Goal: Navigation & Orientation: Find specific page/section

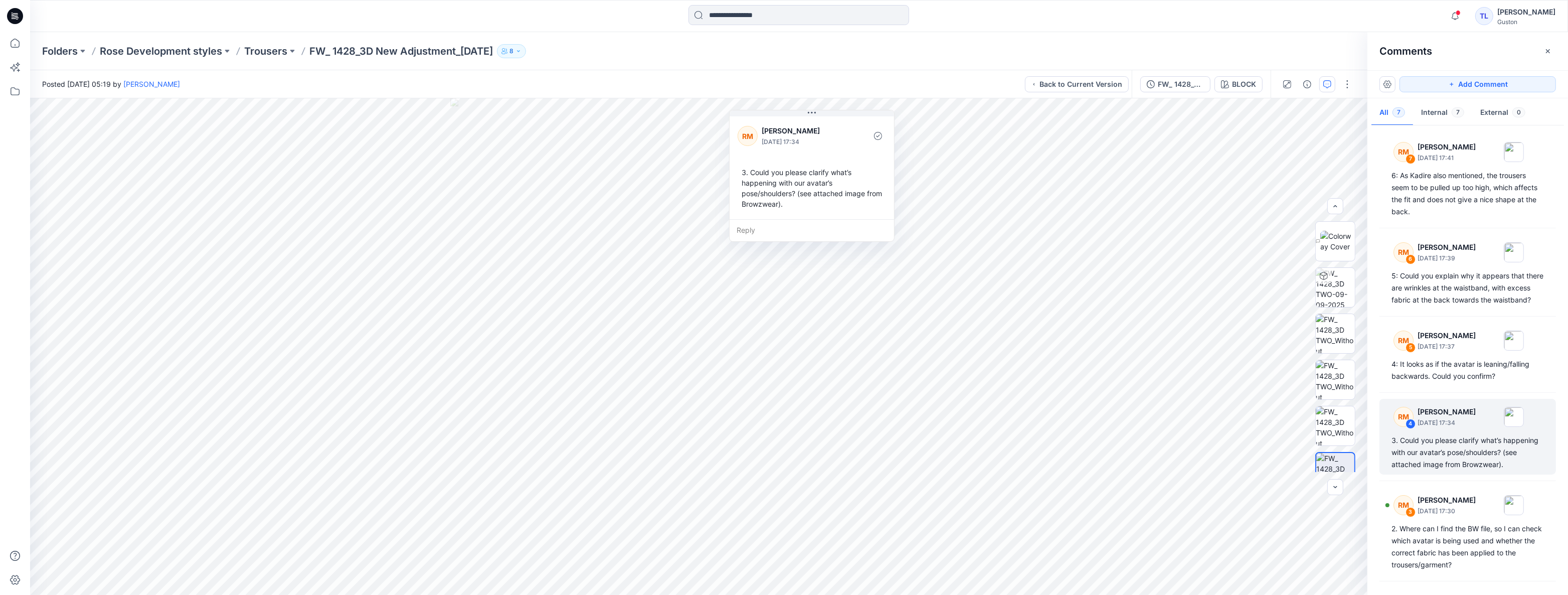
scroll to position [136, 0]
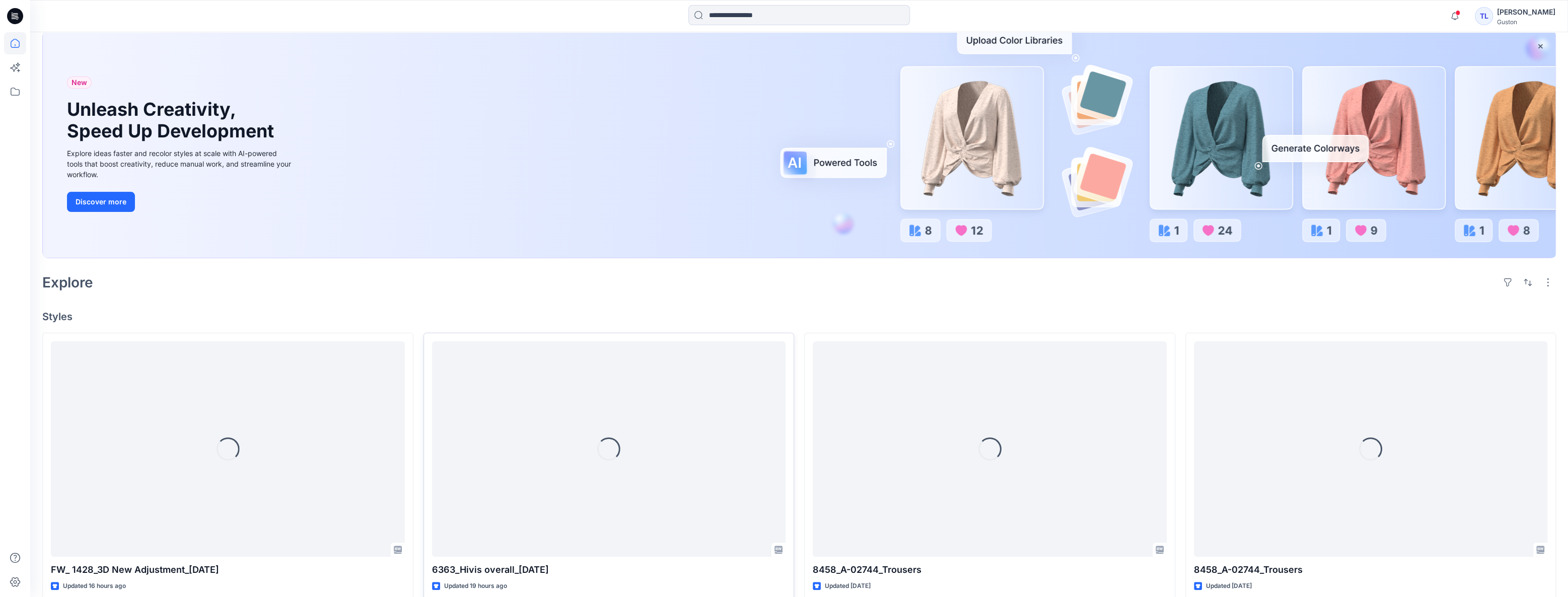
scroll to position [137, 0]
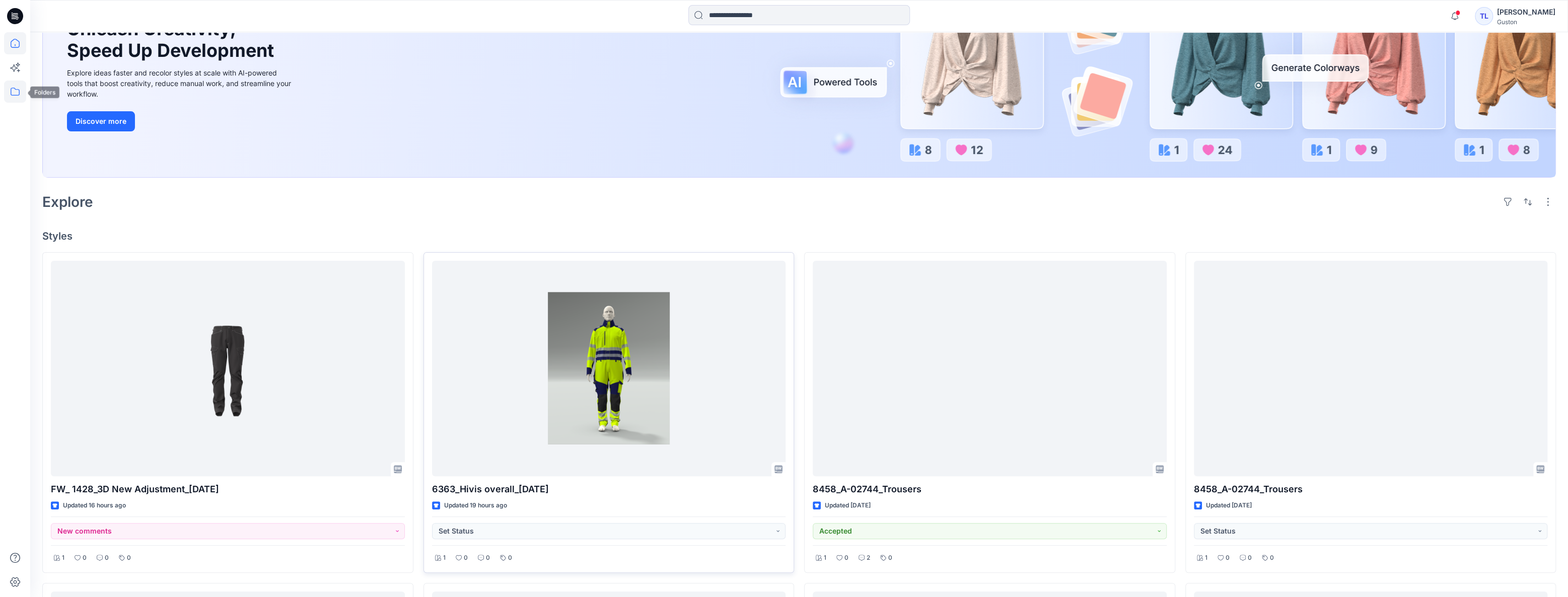
click at [8, 97] on icon at bounding box center [15, 92] width 22 height 22
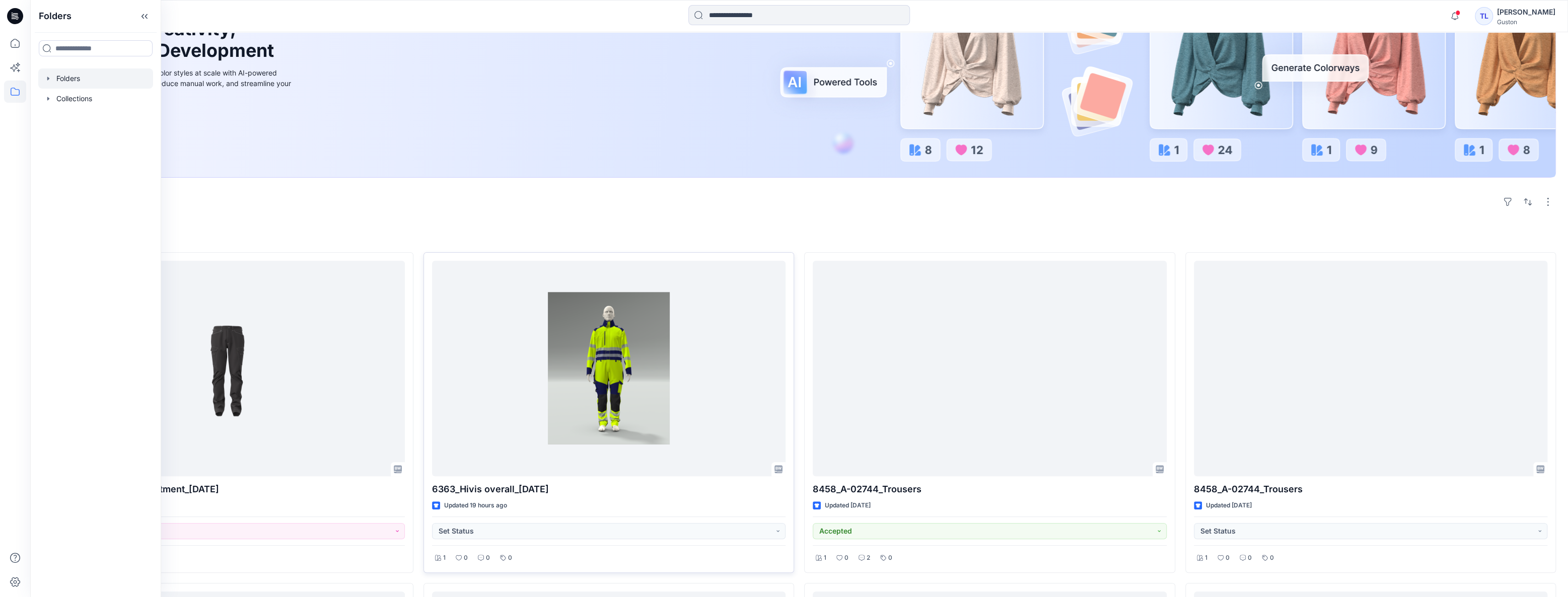
click at [64, 80] on div at bounding box center [96, 78] width 115 height 20
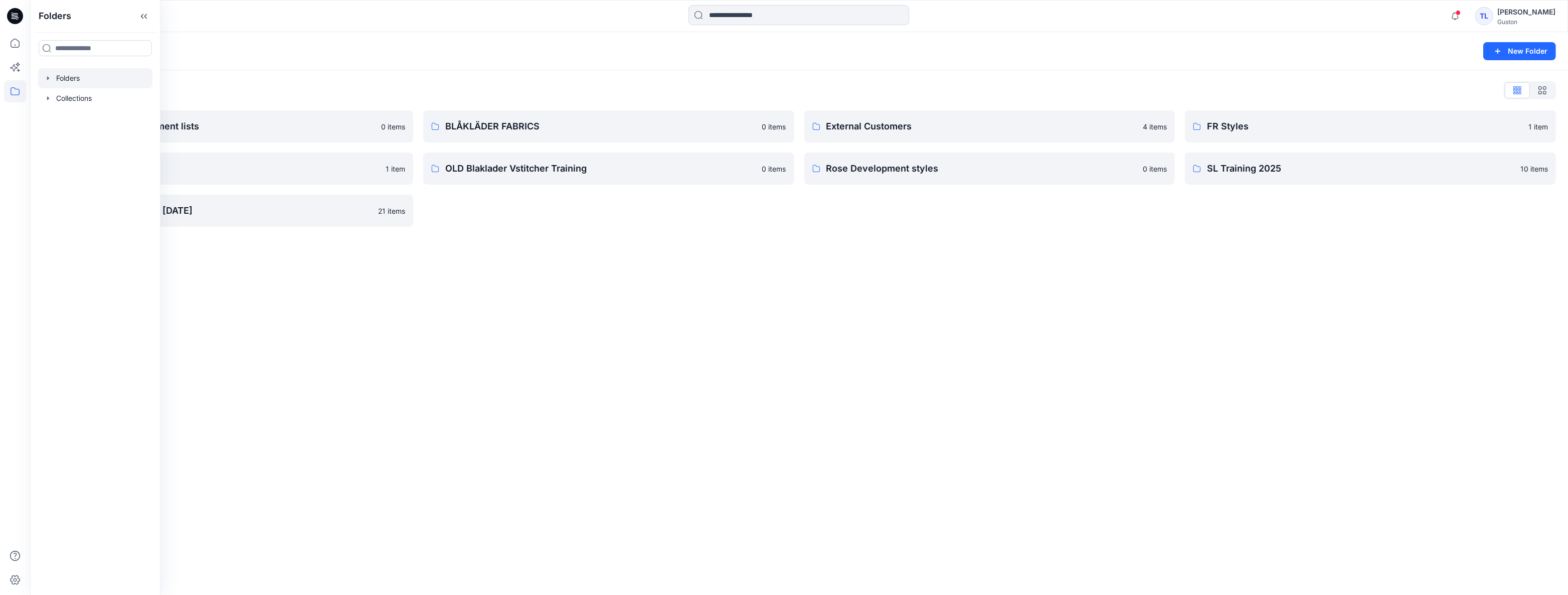
click at [679, 244] on div "Folders New Folder Folders List Avatars and measurement lists 0 items OLD Blakl…" at bounding box center [799, 314] width 1538 height 563
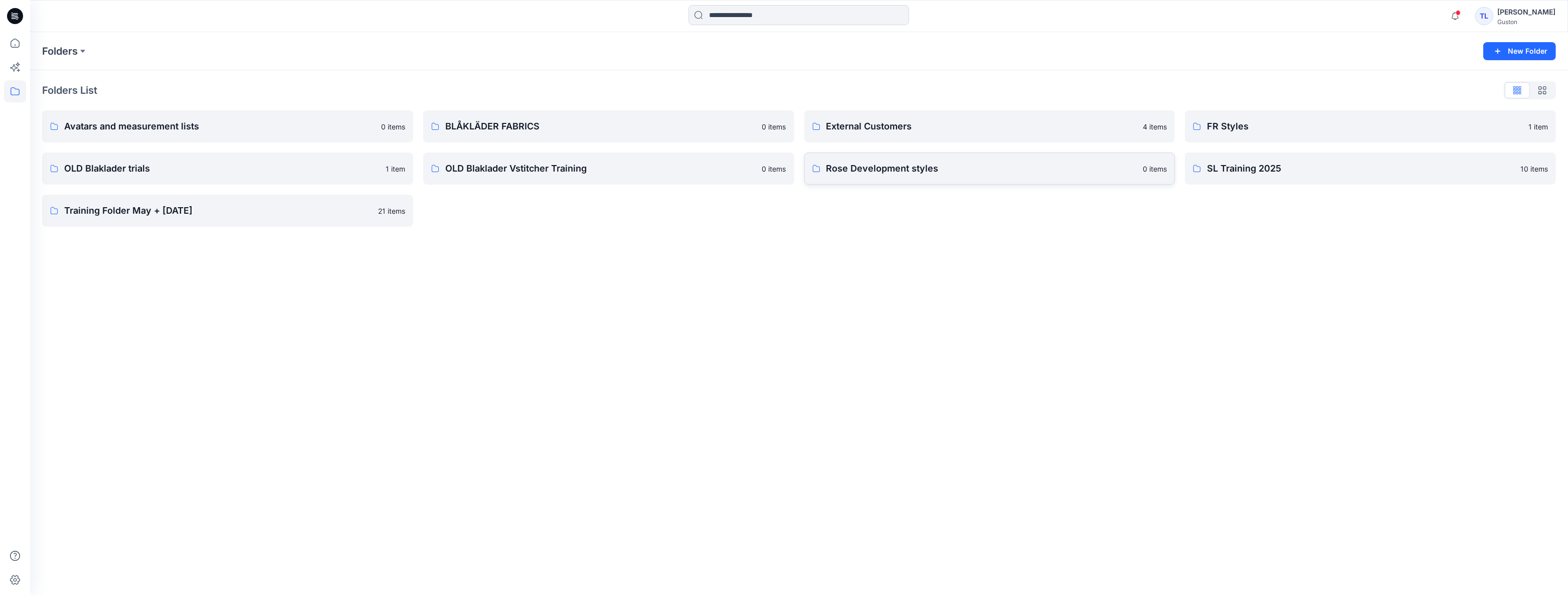
click at [901, 171] on p "Rose Development styles" at bounding box center [982, 168] width 311 height 14
click at [161, 218] on link "Training Folder May + [DATE] 21 items" at bounding box center [228, 211] width 371 height 32
click at [165, 169] on p "OLD Blaklader trials" at bounding box center [222, 168] width 315 height 14
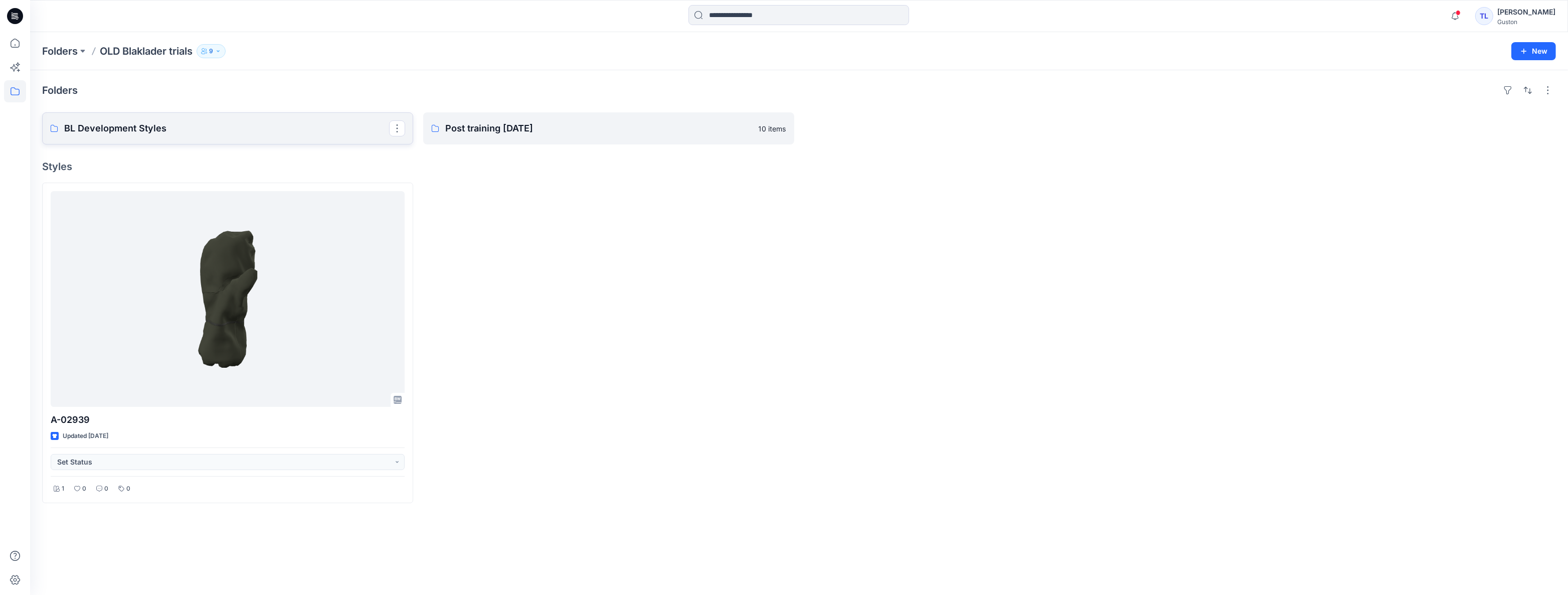
click at [212, 121] on p "BL Development Styles" at bounding box center [226, 128] width 325 height 14
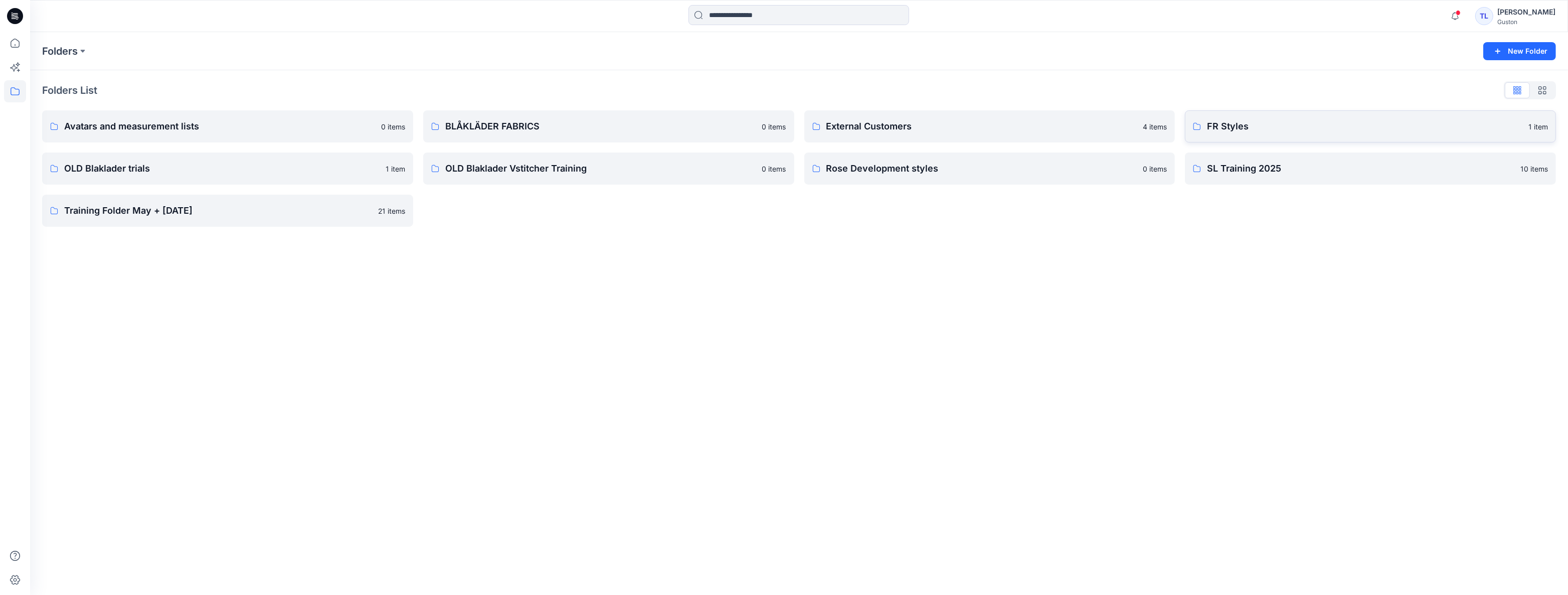
click at [1269, 127] on p "FR Styles" at bounding box center [1365, 126] width 315 height 14
click at [591, 175] on p "OLD Blaklader Vstitcher Training" at bounding box center [601, 168] width 311 height 14
click at [528, 117] on link "BLÅKLÄDER FABRICS 0 items" at bounding box center [609, 126] width 371 height 32
click at [926, 175] on p "Rose Development styles" at bounding box center [982, 168] width 311 height 14
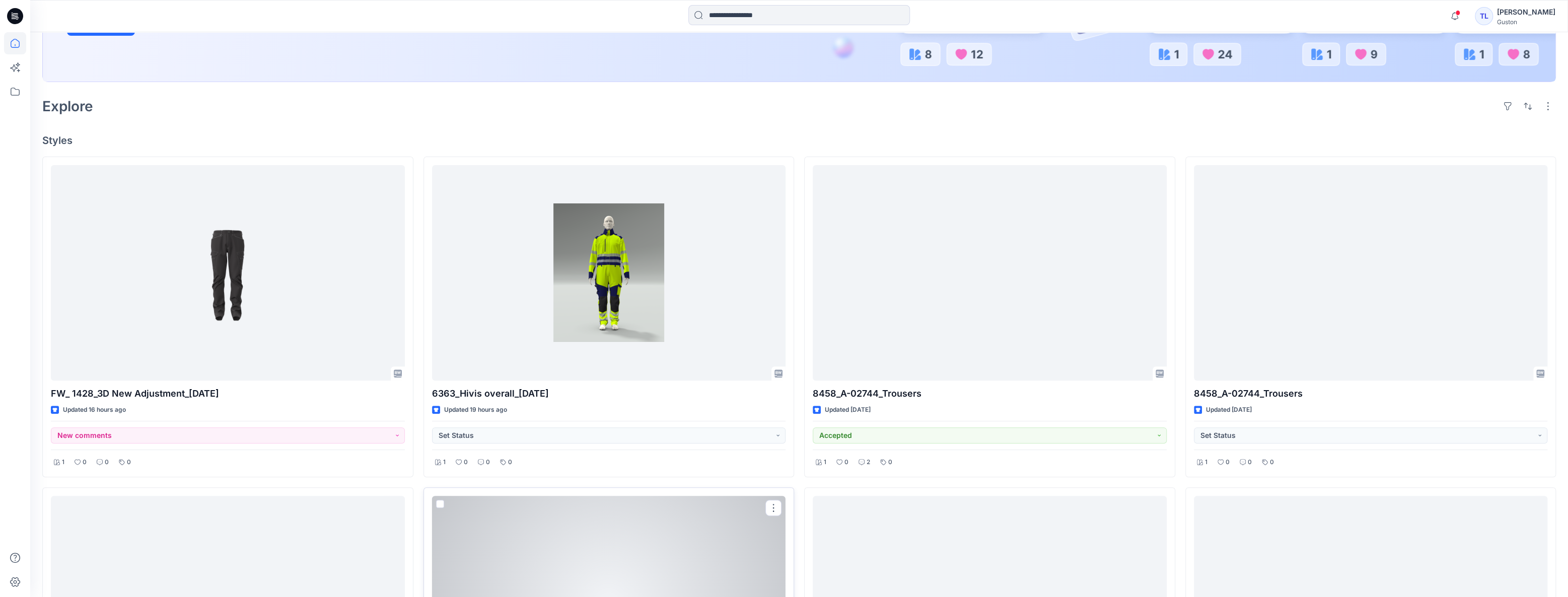
scroll to position [183, 0]
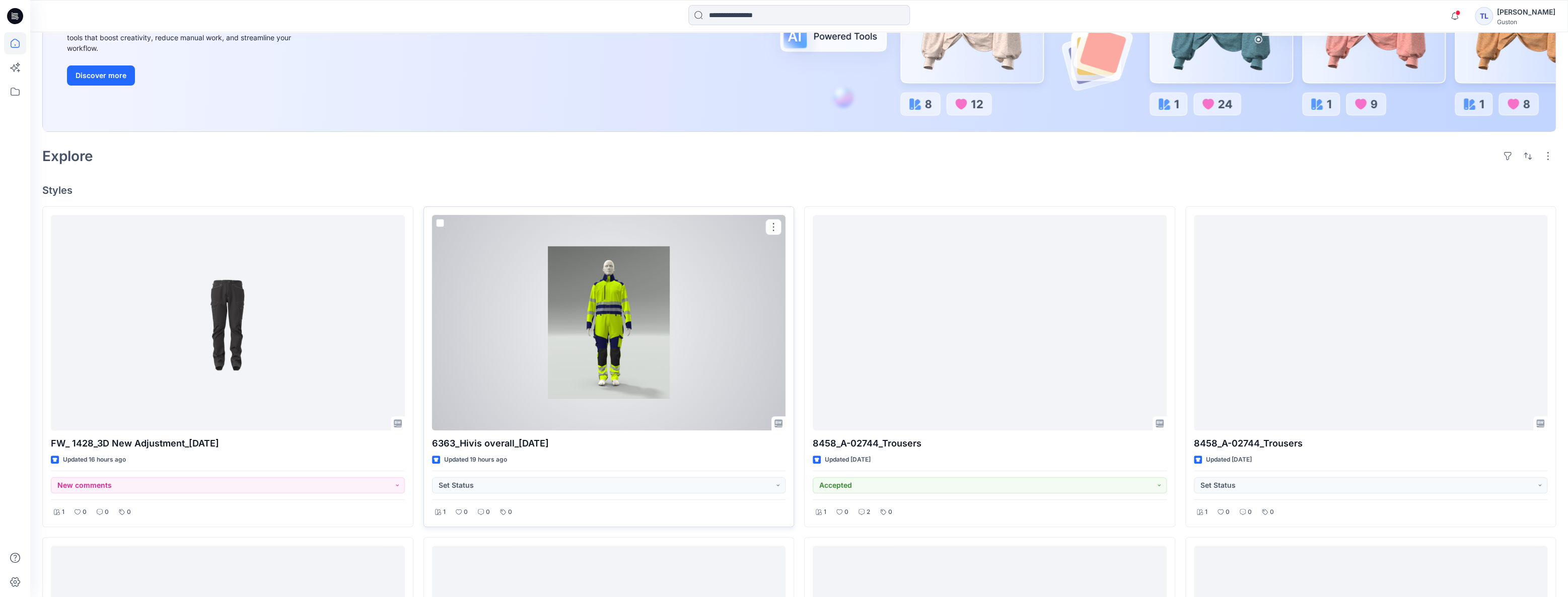
click at [626, 383] on div at bounding box center [609, 323] width 354 height 216
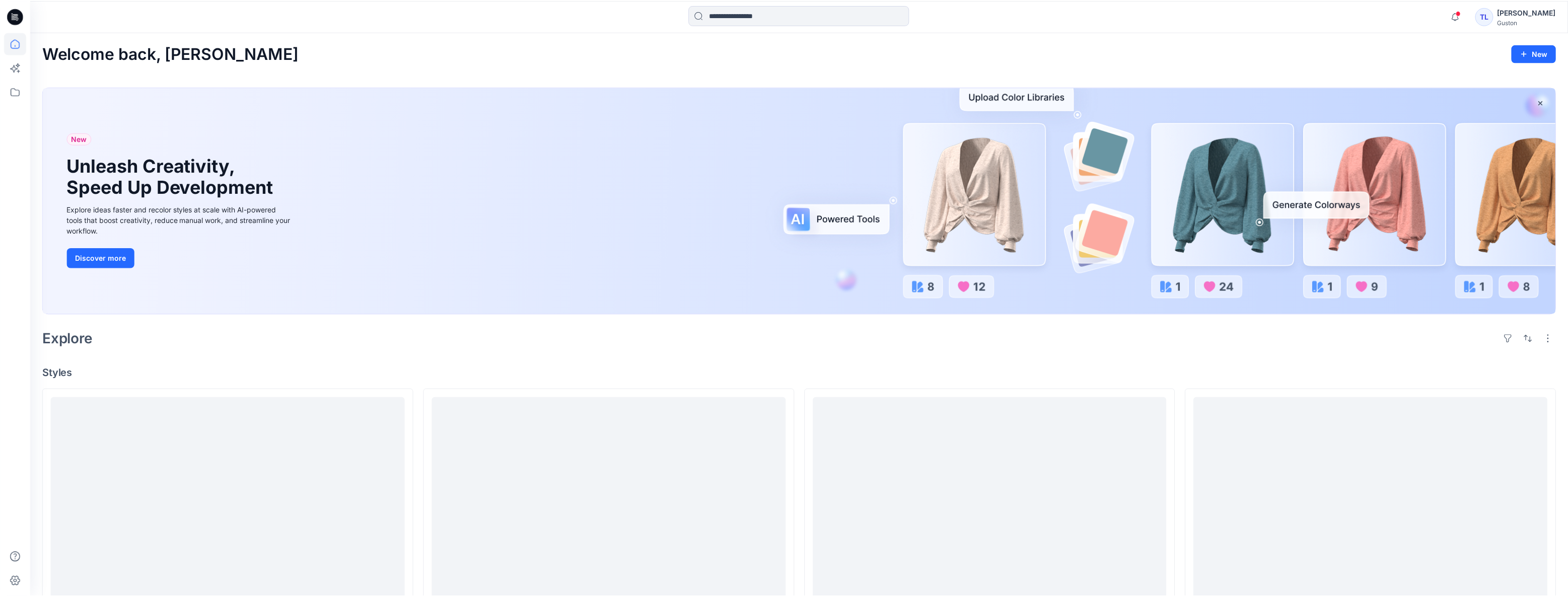
scroll to position [183, 0]
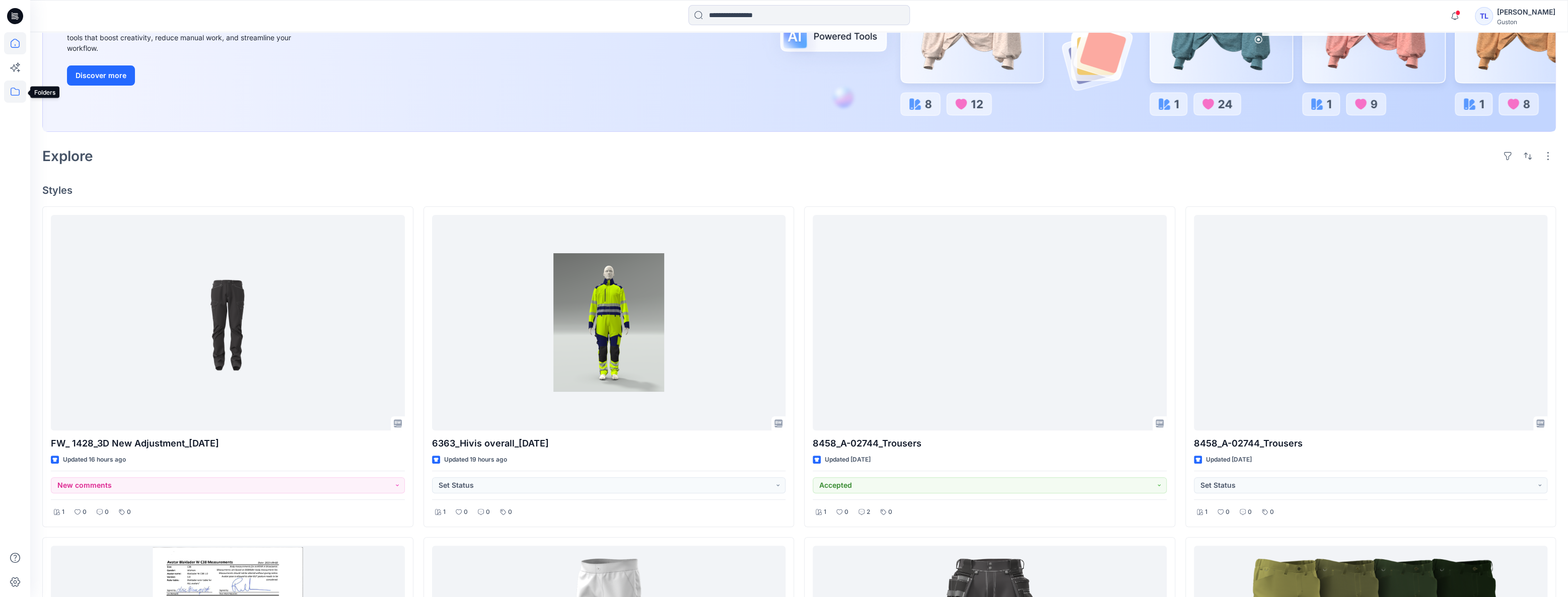
click at [12, 93] on icon at bounding box center [15, 92] width 22 height 22
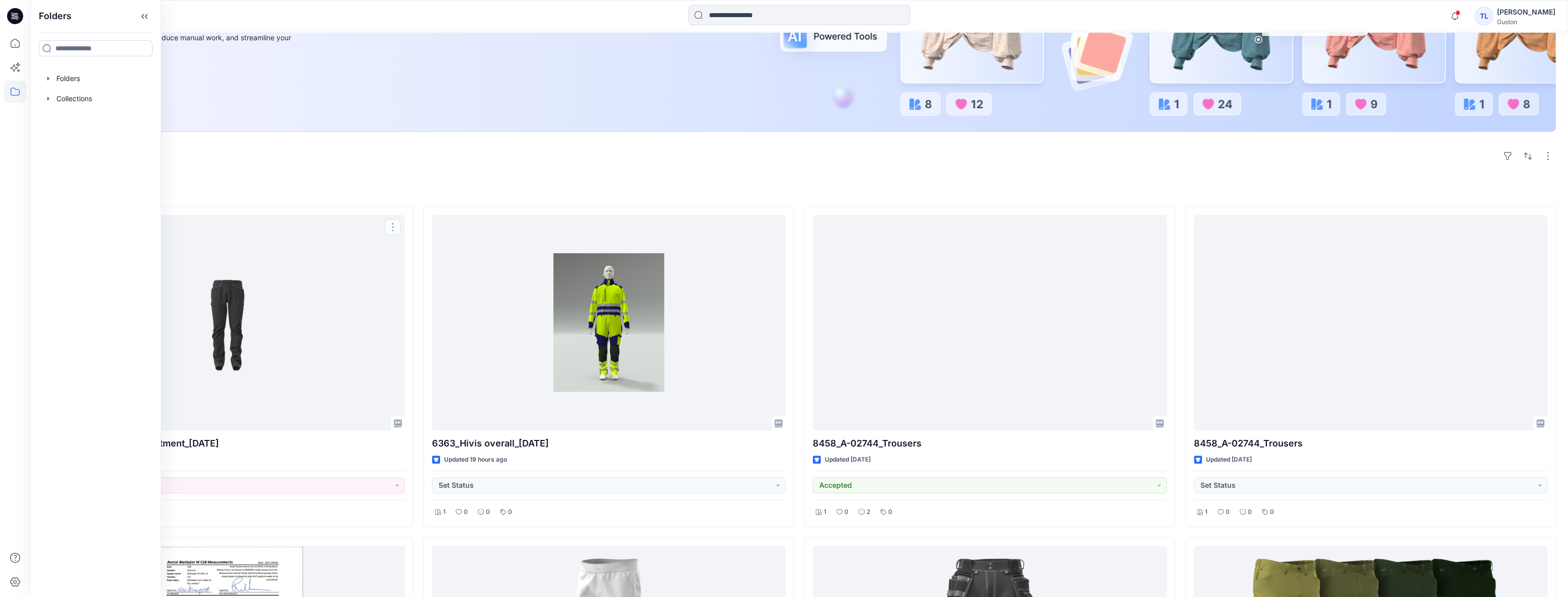
click at [361, 159] on div "Explore" at bounding box center [799, 156] width 1514 height 24
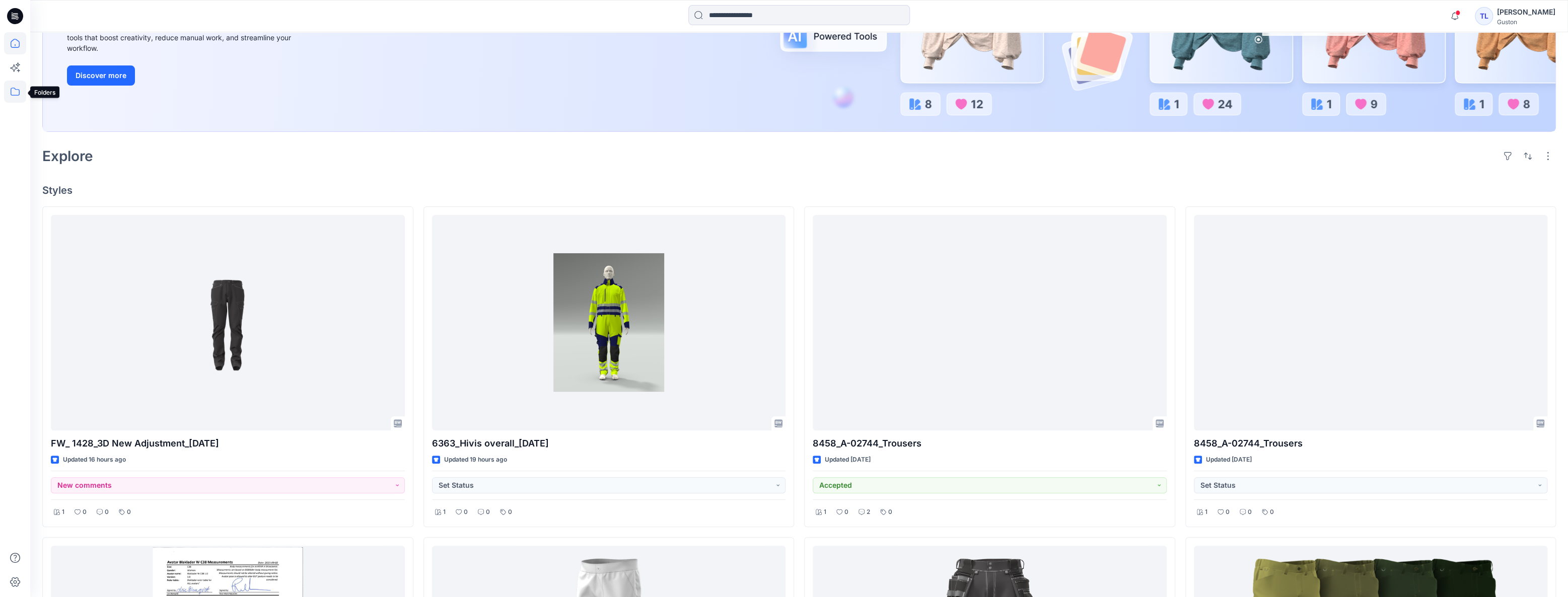
click at [14, 94] on icon at bounding box center [15, 92] width 22 height 22
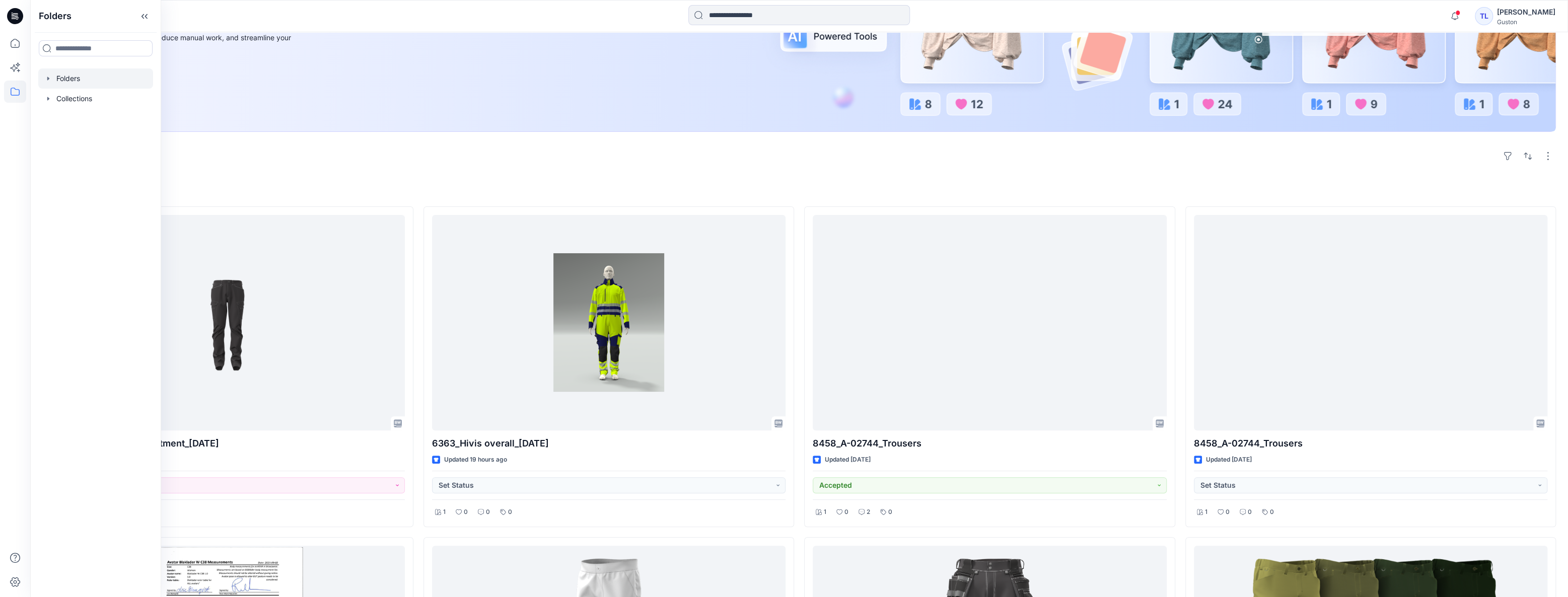
click at [68, 81] on div at bounding box center [96, 78] width 115 height 20
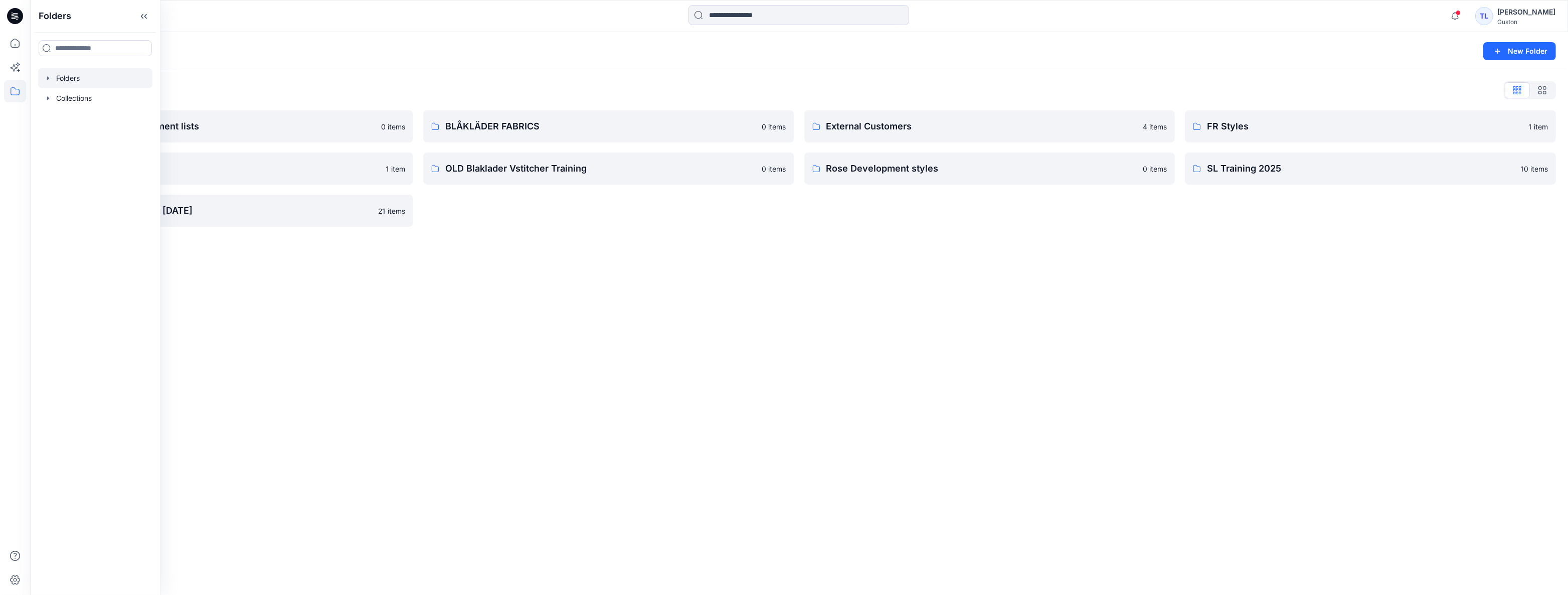
click at [699, 305] on div "Folders New Folder Folders List Avatars and measurement lists 0 items OLD Blakl…" at bounding box center [799, 314] width 1538 height 563
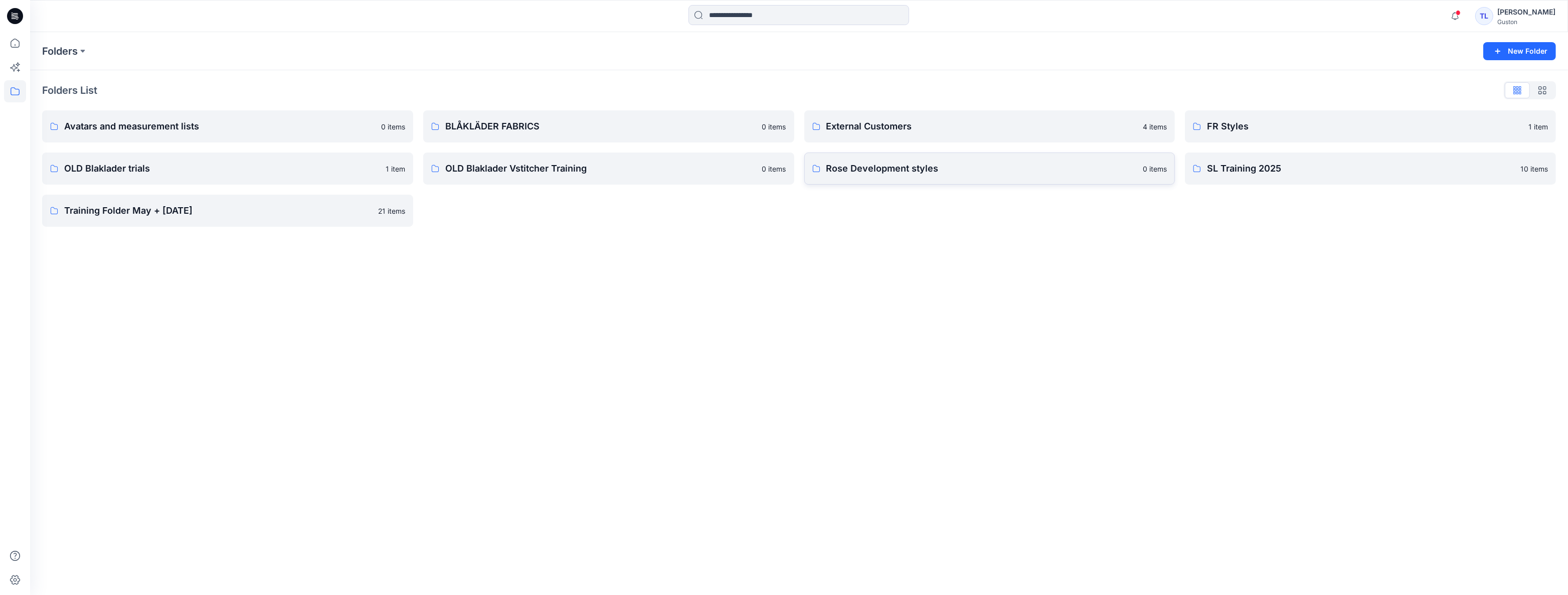
click at [936, 163] on p "Rose Development styles" at bounding box center [982, 168] width 311 height 14
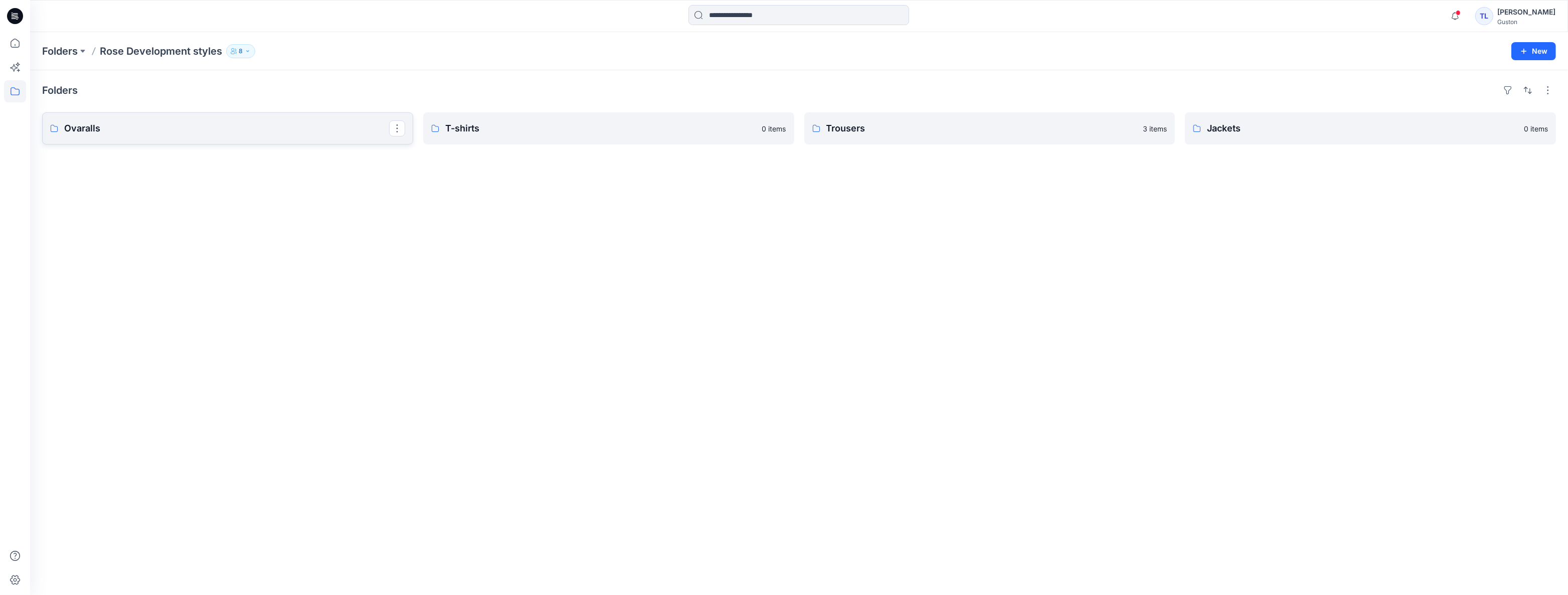
click at [229, 138] on link "Ovaralls" at bounding box center [228, 129] width 371 height 32
click at [877, 139] on link "Trousers" at bounding box center [990, 129] width 371 height 32
click at [517, 119] on link "T-shirts" at bounding box center [609, 129] width 371 height 32
click at [1256, 135] on link "Jackets" at bounding box center [1371, 129] width 371 height 32
click at [178, 140] on link "Ovaralls" at bounding box center [228, 129] width 371 height 32
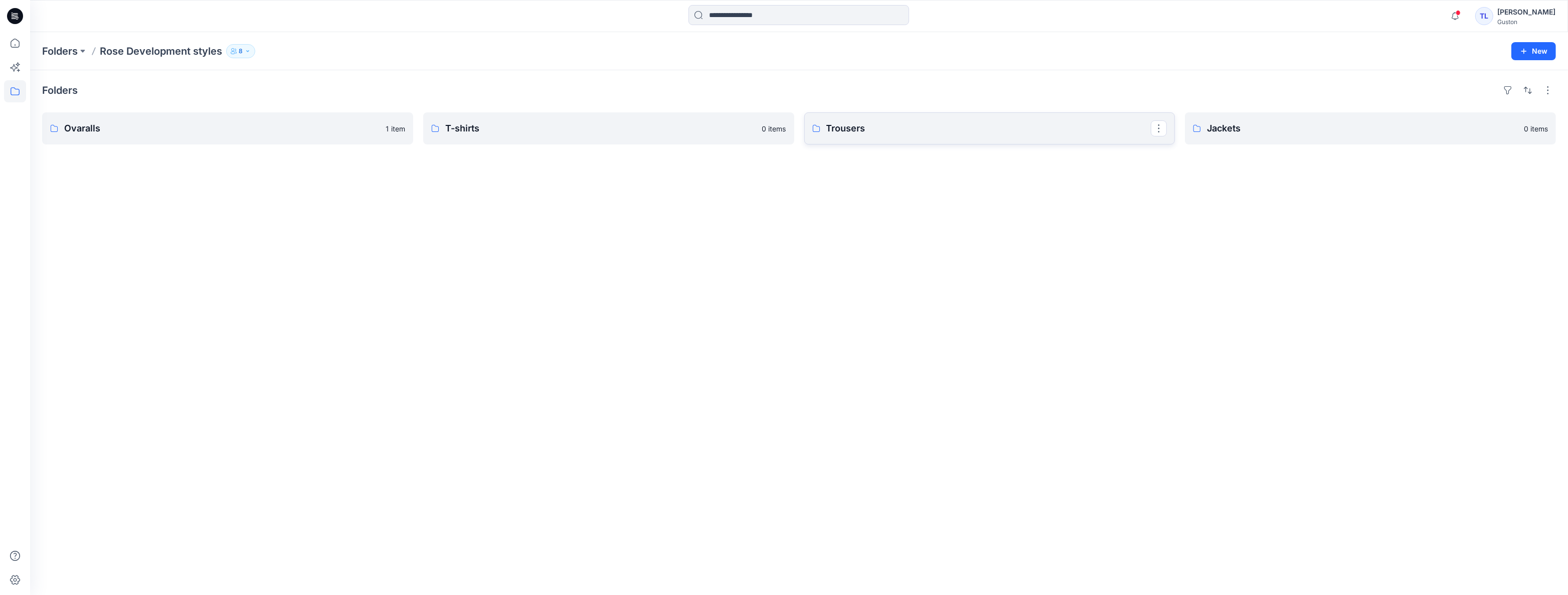
click at [903, 141] on link "Trousers" at bounding box center [990, 129] width 371 height 32
click at [1380, 132] on p "Jackets" at bounding box center [1370, 128] width 325 height 14
click at [894, 134] on p "Trousers" at bounding box center [989, 128] width 325 height 14
click at [196, 134] on p "Ovaralls" at bounding box center [226, 128] width 325 height 14
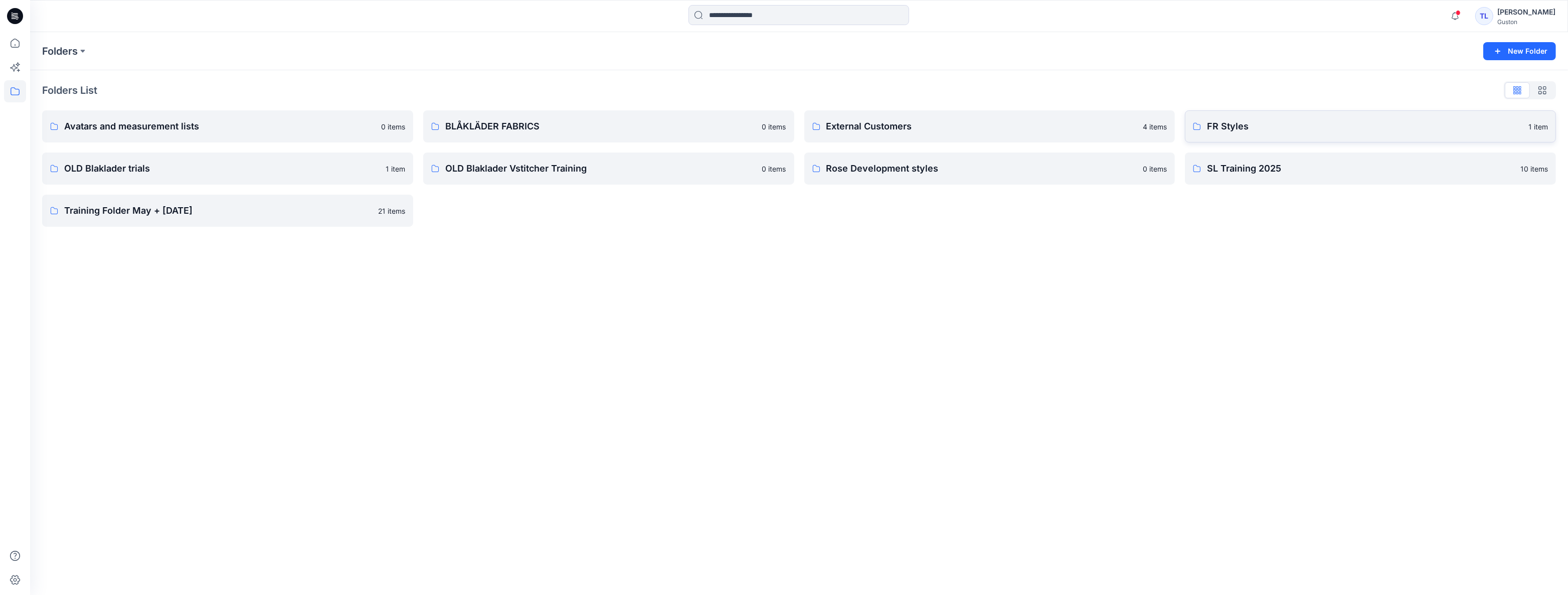
click at [1269, 130] on p "FR Styles" at bounding box center [1365, 126] width 315 height 14
click at [1293, 169] on p "SL Training 2025" at bounding box center [1360, 168] width 307 height 14
click at [205, 213] on p "Training Folder May + [DATE]" at bounding box center [218, 210] width 308 height 14
click at [181, 166] on p "OLD Blaklader trials" at bounding box center [222, 168] width 315 height 14
click at [245, 132] on p "Avatars and measurement lists" at bounding box center [219, 126] width 311 height 14
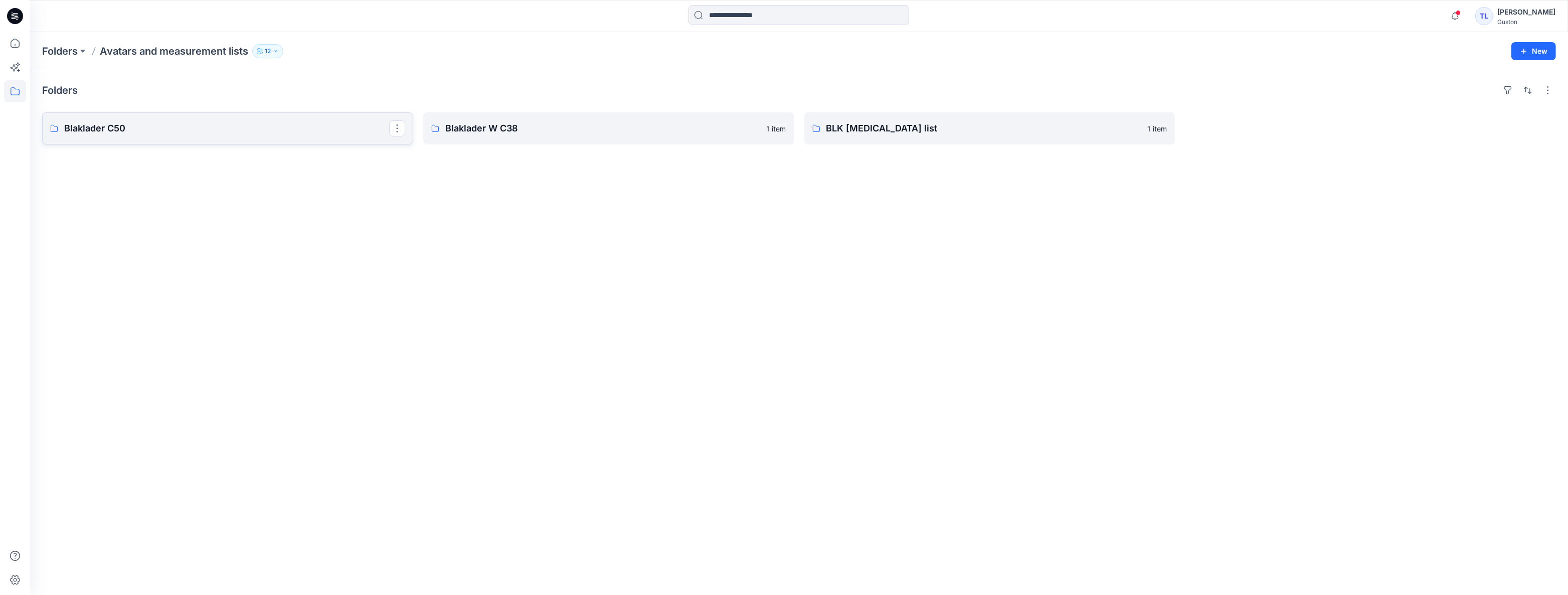
click at [246, 130] on p "Blaklader C50" at bounding box center [226, 128] width 325 height 14
click at [552, 120] on link "Blaklader W C38" at bounding box center [609, 129] width 371 height 32
click at [975, 143] on link "BLK [MEDICAL_DATA] list" at bounding box center [990, 129] width 371 height 32
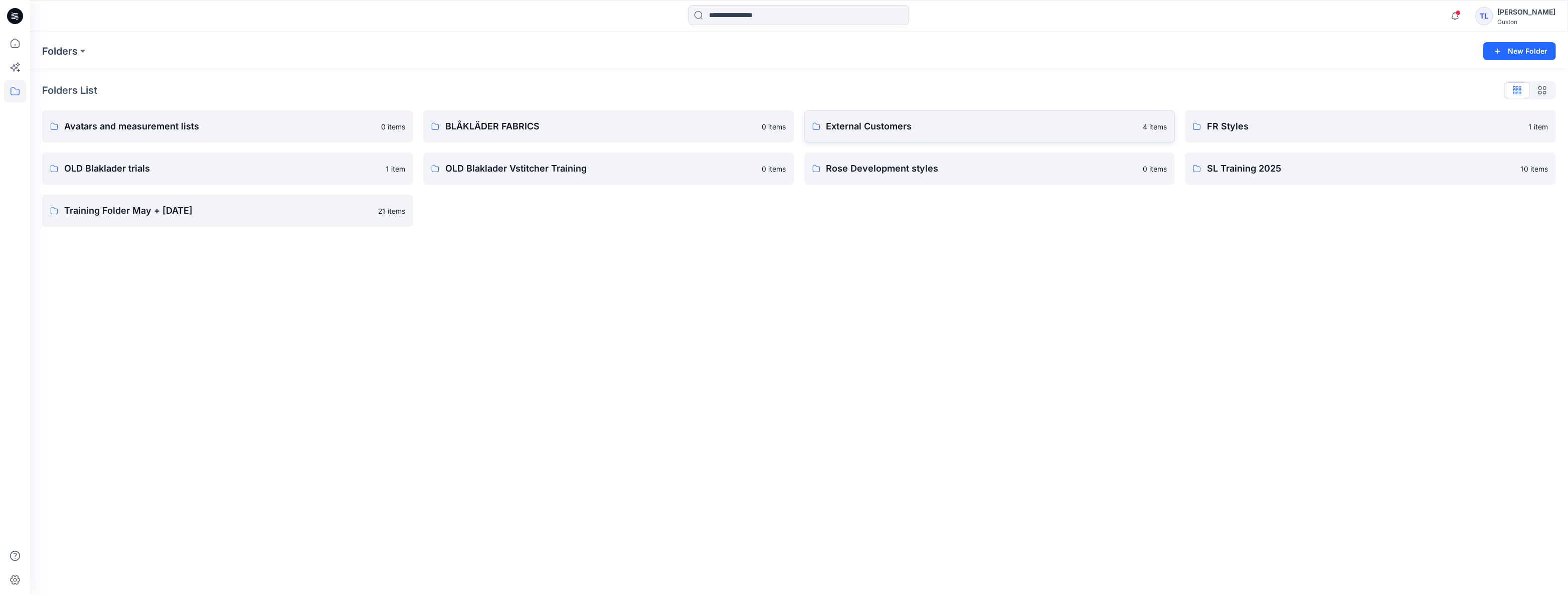
click at [917, 132] on p "External Customers" at bounding box center [982, 126] width 311 height 14
click at [218, 136] on link "Avatars and measurement lists 0 items" at bounding box center [228, 126] width 371 height 32
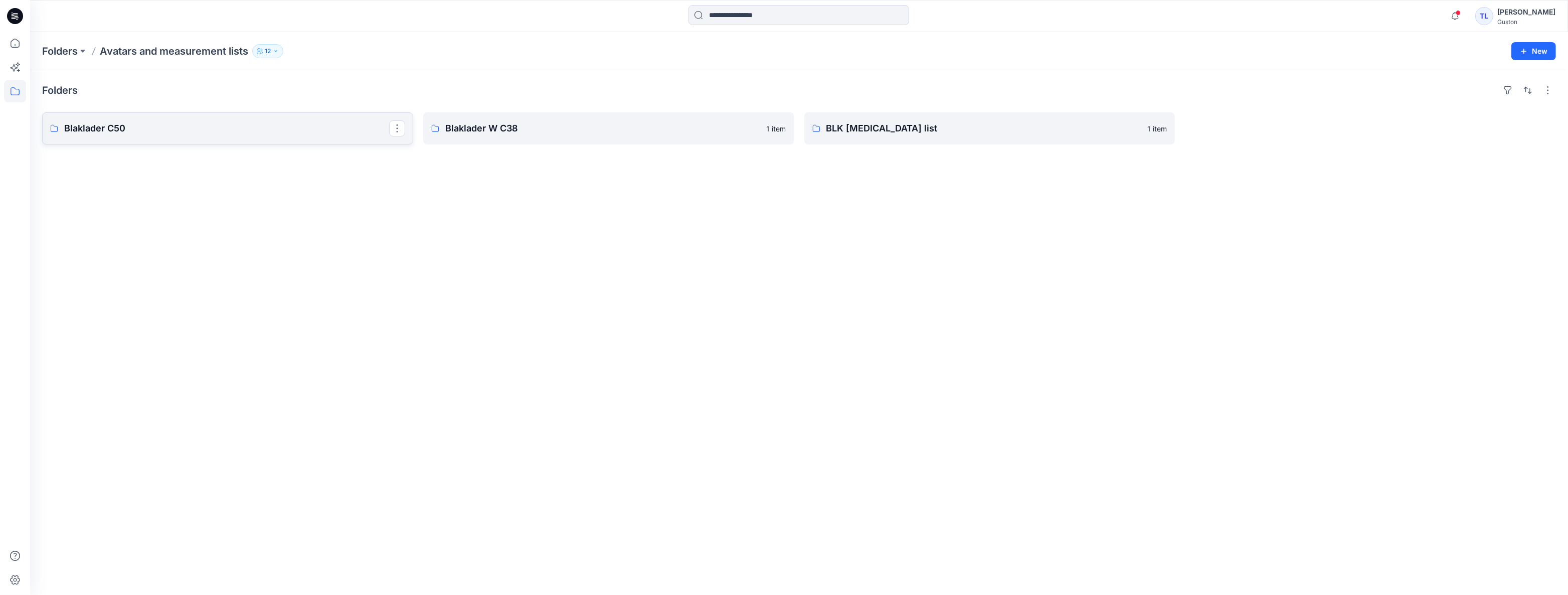
click at [225, 134] on p "Blaklader C50" at bounding box center [226, 128] width 325 height 14
click at [942, 135] on p "BLK [MEDICAL_DATA] list" at bounding box center [989, 128] width 325 height 14
click at [576, 135] on p "Blaklader W C38" at bounding box center [608, 128] width 325 height 14
click at [250, 122] on p "Blaklader C50" at bounding box center [226, 128] width 325 height 14
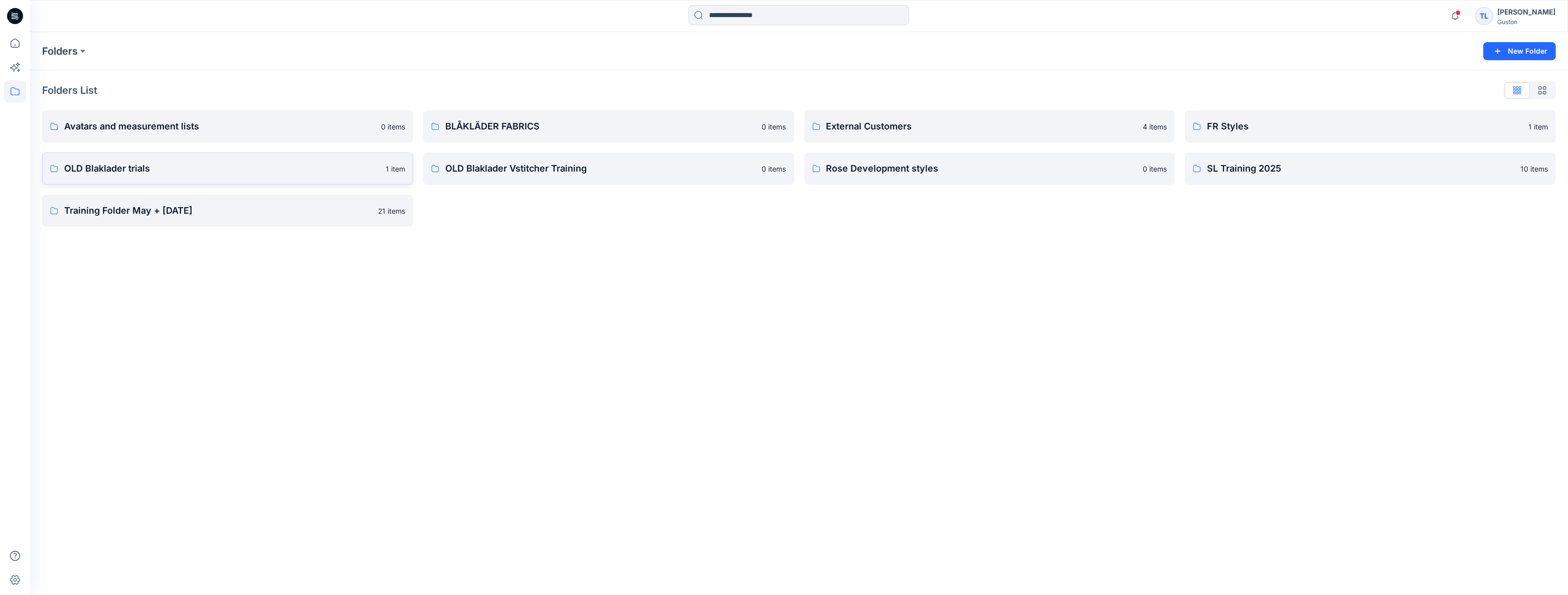
click at [276, 180] on link "OLD Blaklader trials 1 item" at bounding box center [228, 168] width 371 height 32
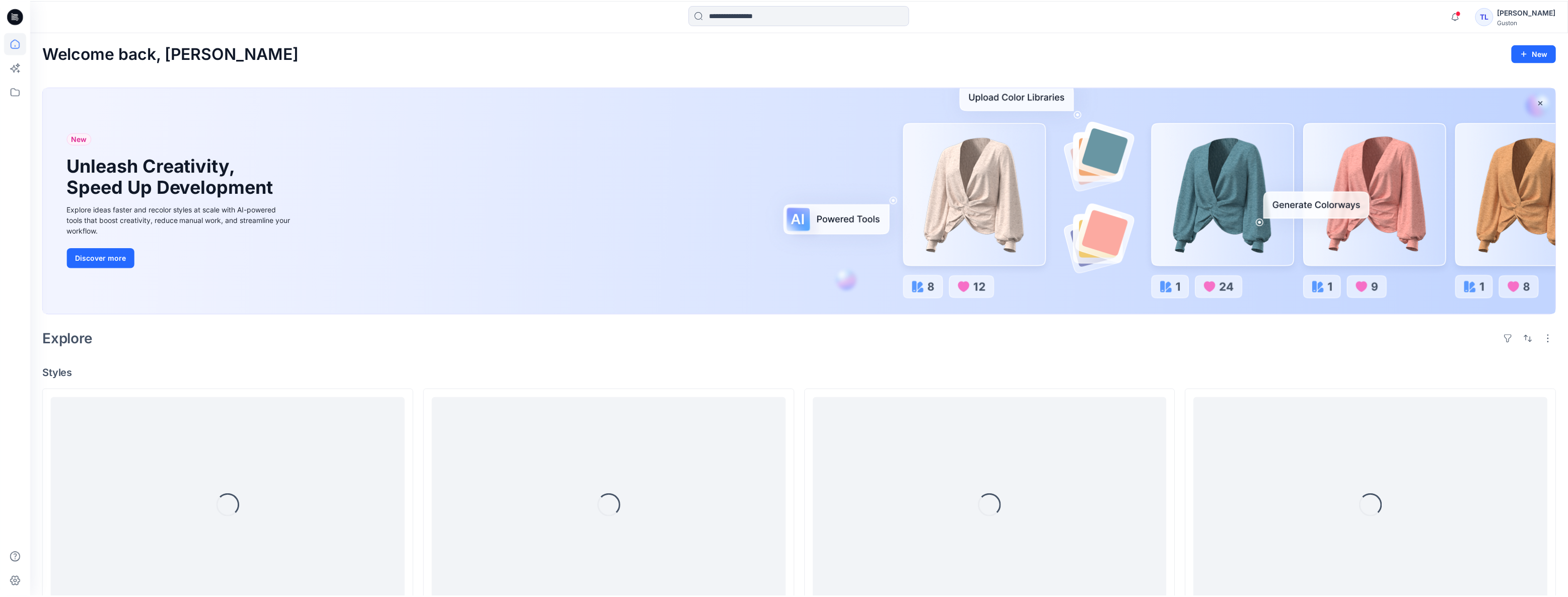
scroll to position [183, 0]
